Goal: Check status: Check status

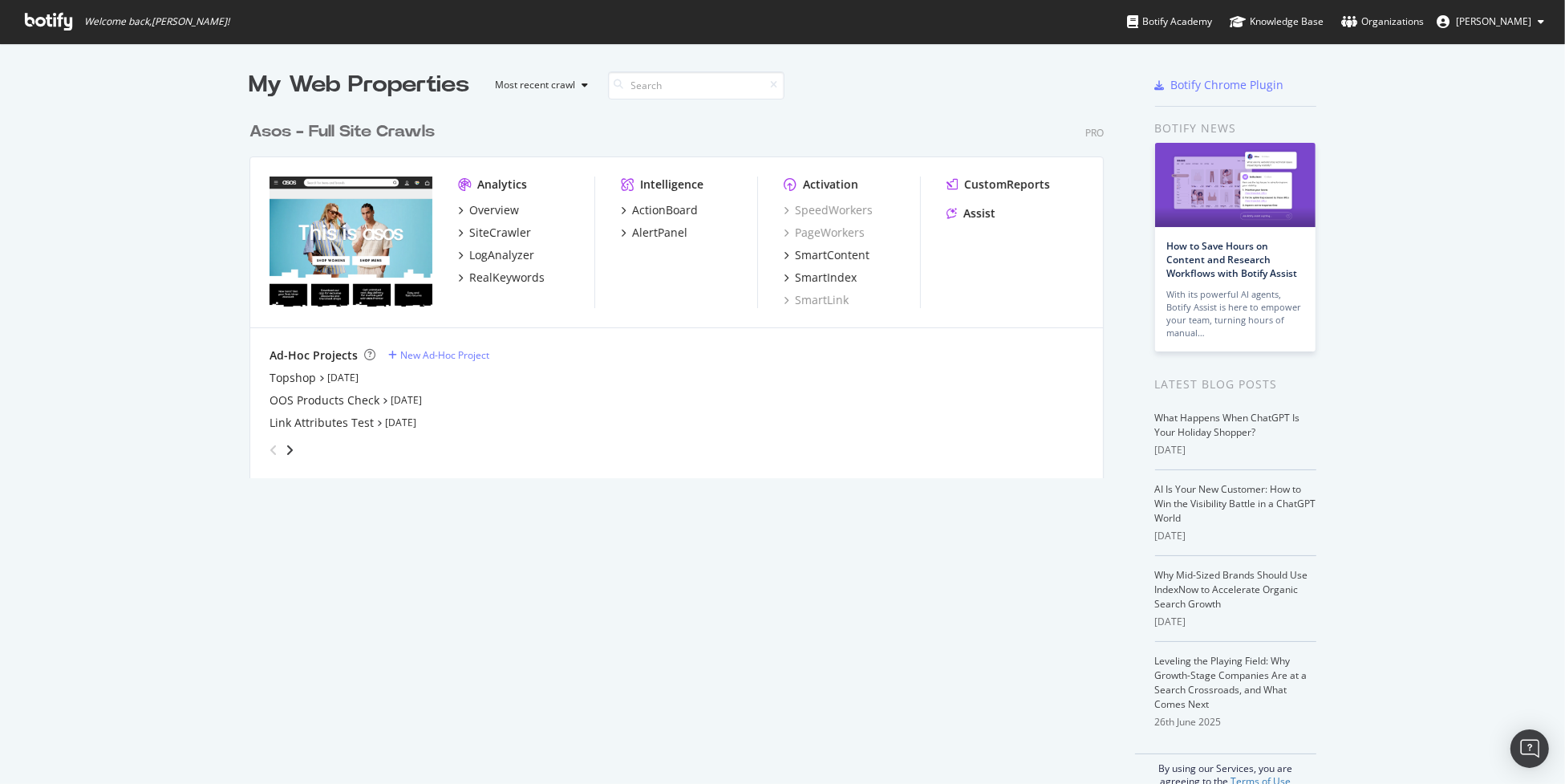
scroll to position [771, 1541]
